Goal: Transaction & Acquisition: Subscribe to service/newsletter

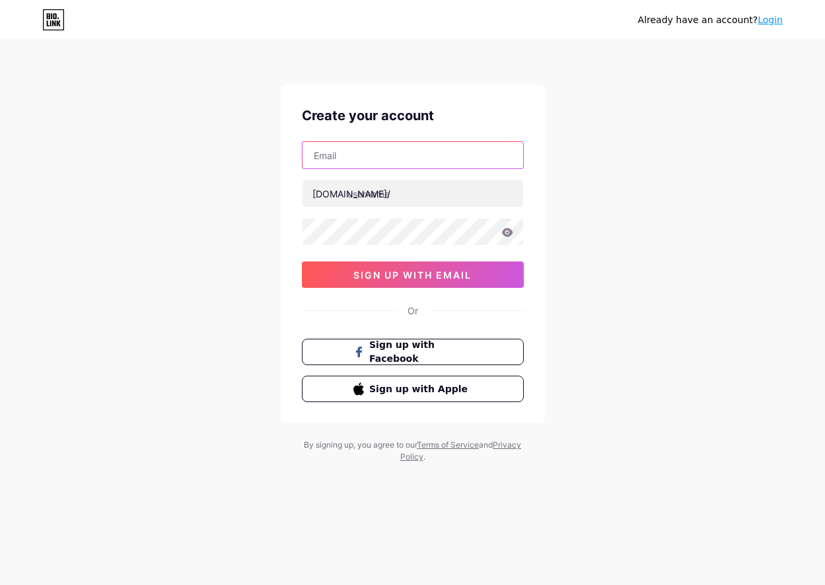
click at [386, 159] on input "text" at bounding box center [413, 155] width 221 height 26
type input "[EMAIL_ADDRESS][DOMAIN_NAME]"
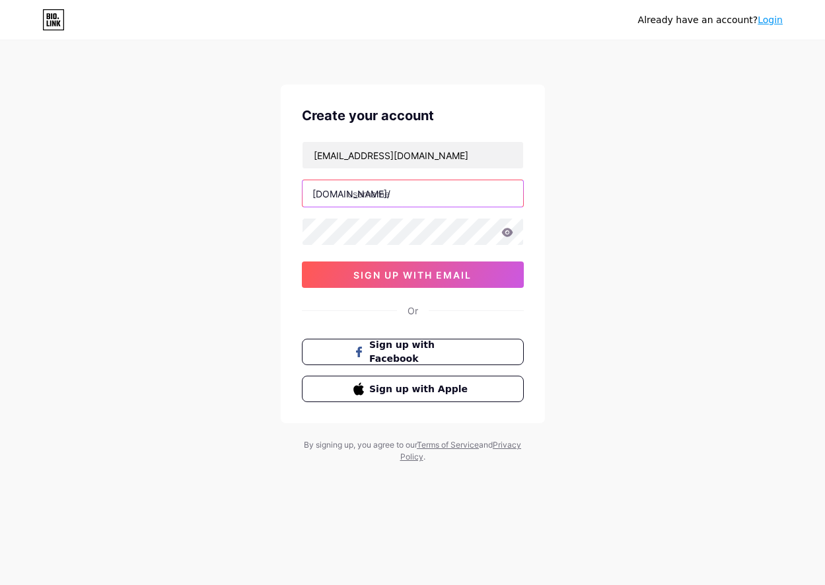
click at [378, 199] on input "text" at bounding box center [413, 193] width 221 height 26
type input "riokjo"
type input "rokokbetsitu"
click at [385, 196] on input "rokokbetsitus4d" at bounding box center [413, 193] width 221 height 26
type input "rokokbet_situs4d"
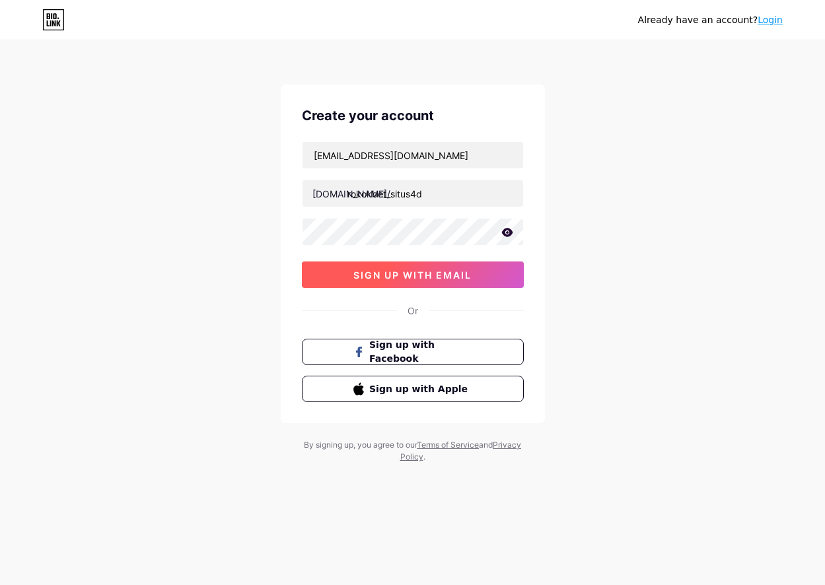
click at [420, 275] on span "sign up with email" at bounding box center [412, 275] width 118 height 11
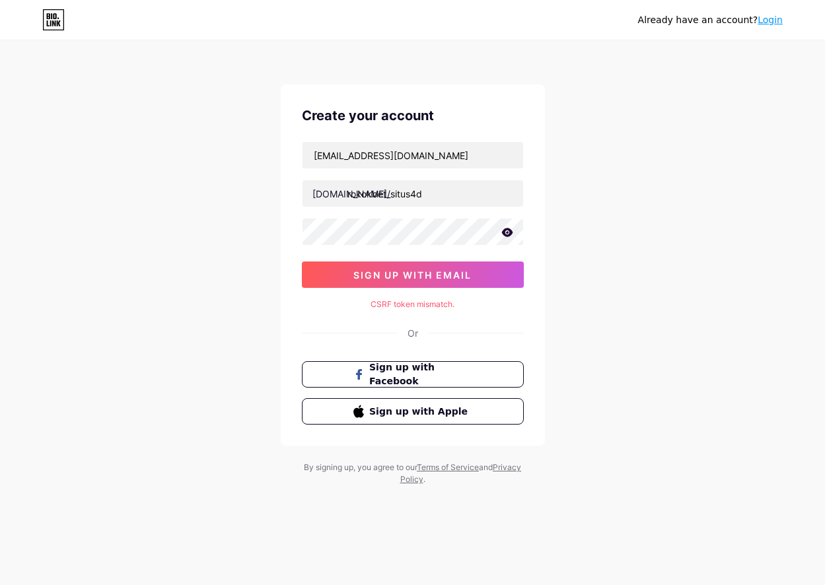
click at [150, 218] on div "Already have an account? Login Create your account [EMAIL_ADDRESS][DOMAIN_NAME]…" at bounding box center [412, 264] width 825 height 528
